Goal: Find specific page/section: Find specific page/section

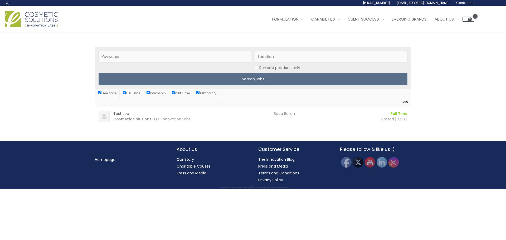
click at [161, 93] on label "Internship" at bounding box center [155, 93] width 19 height 4
click at [150, 93] on input "Internship" at bounding box center [147, 92] width 3 height 3
click at [156, 94] on label "Internship" at bounding box center [155, 93] width 19 height 4
click at [150, 94] on input "Internship" at bounding box center [147, 92] width 3 height 3
checkbox input "true"
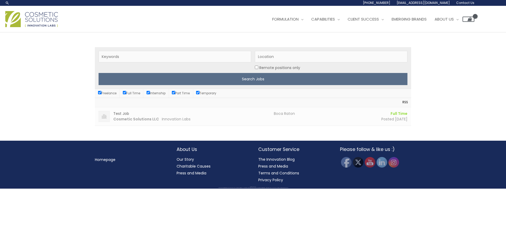
click at [135, 117] on strong "Cosmetic Solutions LLC" at bounding box center [136, 118] width 46 height 5
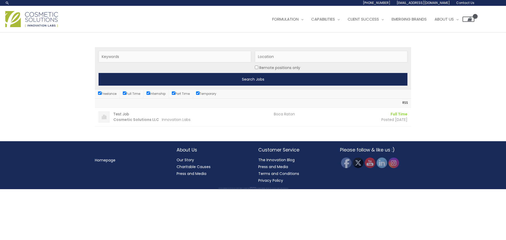
click at [249, 78] on input "Search Jobs" at bounding box center [252, 79] width 309 height 13
